Goal: Task Accomplishment & Management: Use online tool/utility

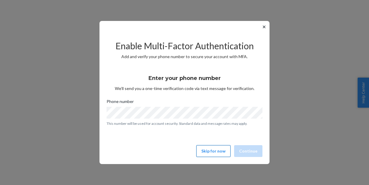
click at [219, 148] on button "Skip for now" at bounding box center [213, 151] width 34 height 12
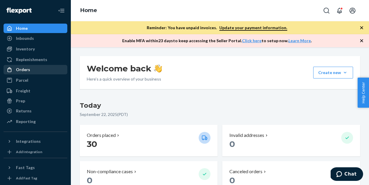
click at [44, 72] on div "Orders" at bounding box center [35, 70] width 63 height 8
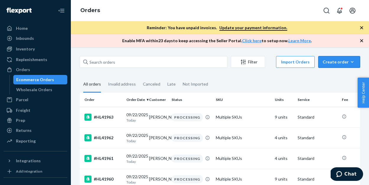
click at [341, 60] on div "Create order" at bounding box center [338, 62] width 33 height 6
click at [338, 77] on span "Ecommerce order" at bounding box center [342, 76] width 37 height 4
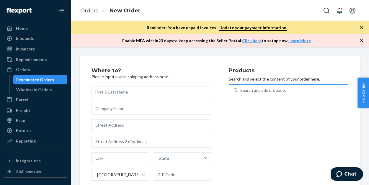
click at [279, 90] on div "Search and add products" at bounding box center [263, 90] width 46 height 6
click at [241, 90] on input "Search and add products" at bounding box center [240, 90] width 1 height 6
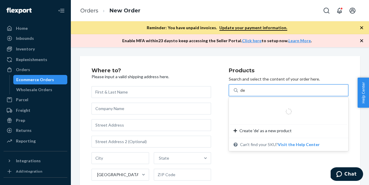
type input "deo"
